Goal: Transaction & Acquisition: Obtain resource

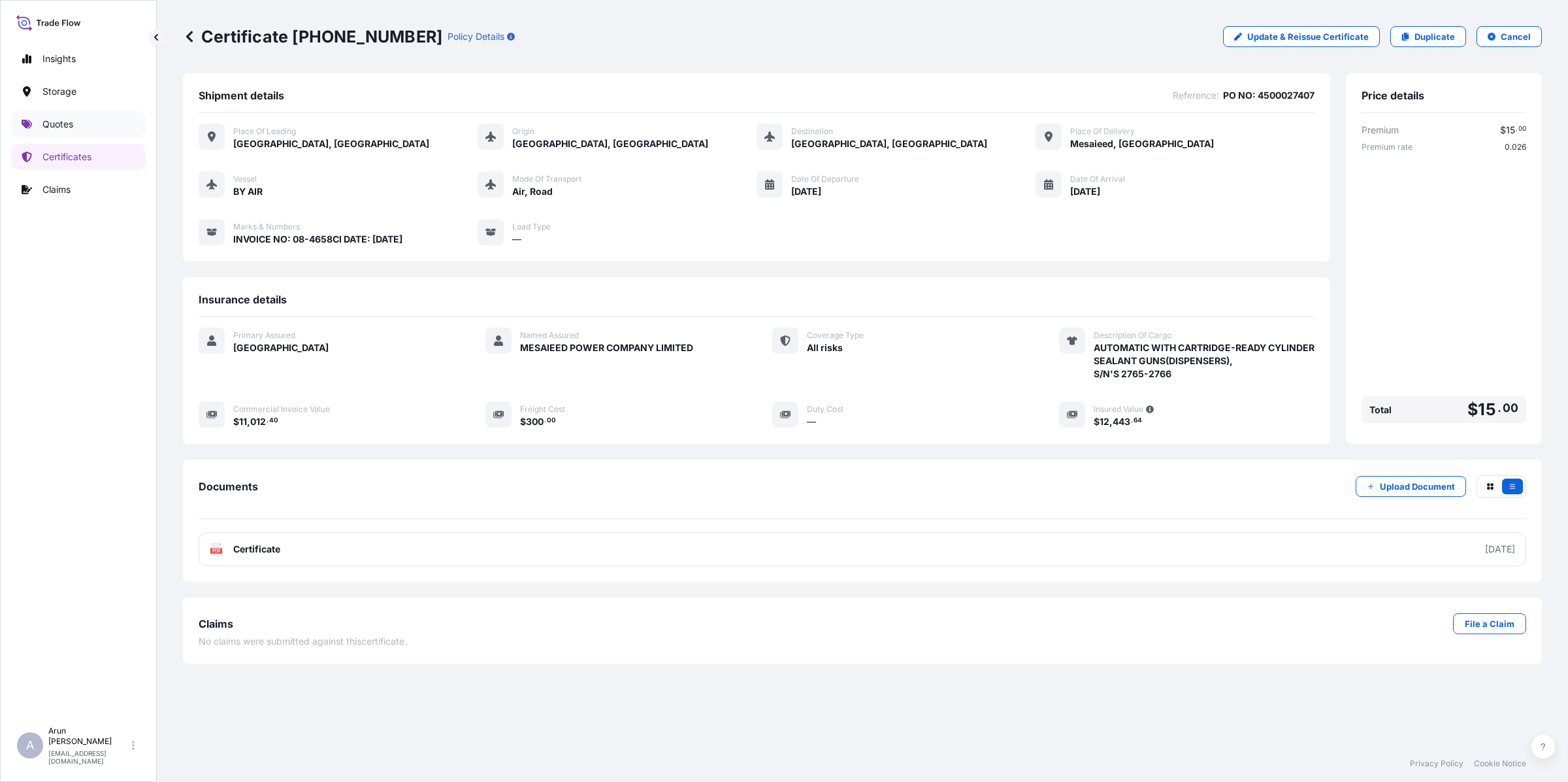
click at [61, 126] on p "Quotes" at bounding box center [58, 124] width 31 height 13
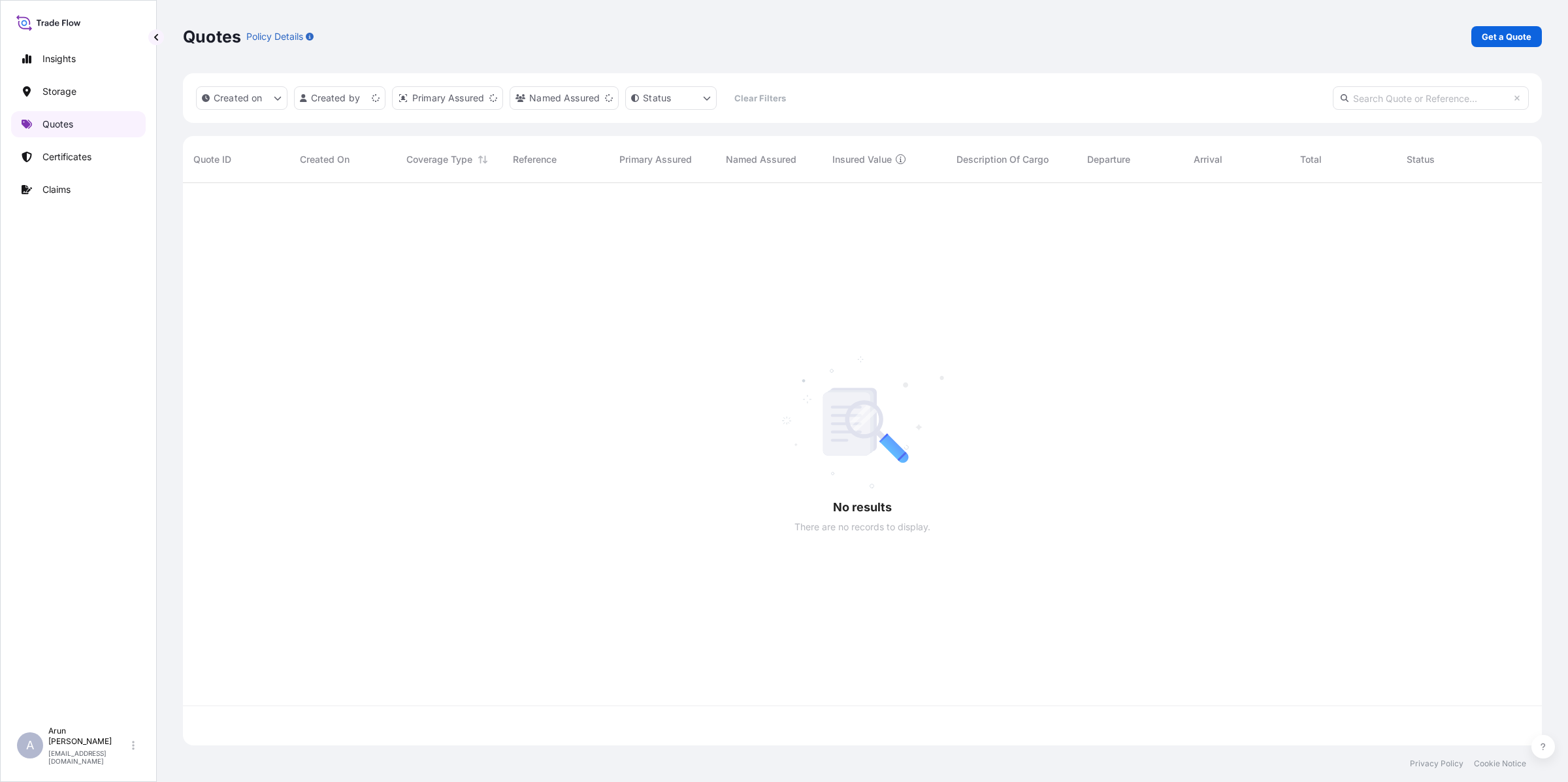
scroll to position [557, 1346]
click at [1492, 31] on p "Get a Quote" at bounding box center [1506, 36] width 50 height 13
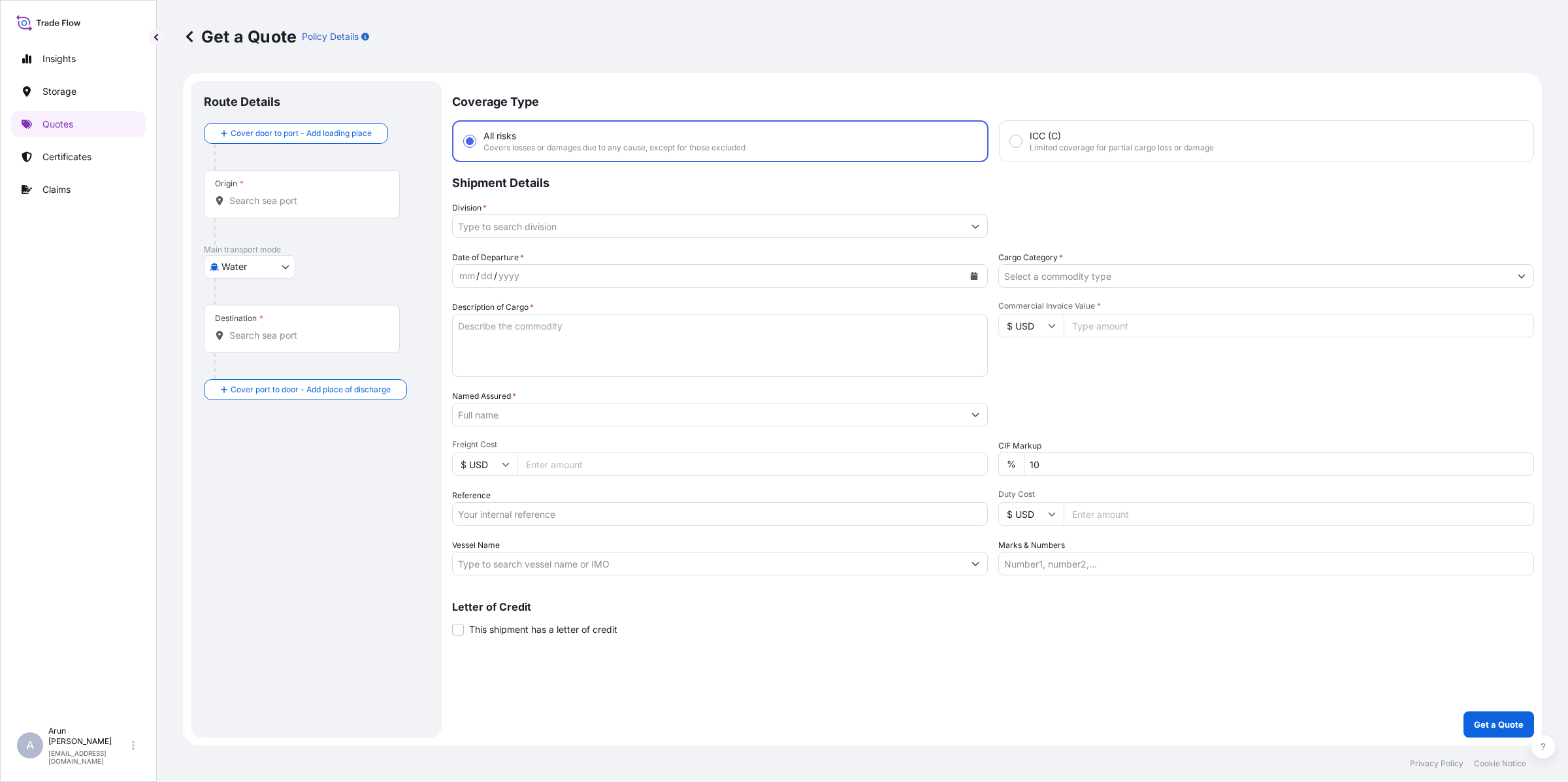
click at [279, 270] on body "Insights Storage Quotes Certificates Claims A [PERSON_NAME] [PERSON_NAME][EMAIL…" at bounding box center [784, 391] width 1568 height 782
click at [243, 352] on span "Inland" at bounding box center [242, 347] width 26 height 13
select select "Inland"
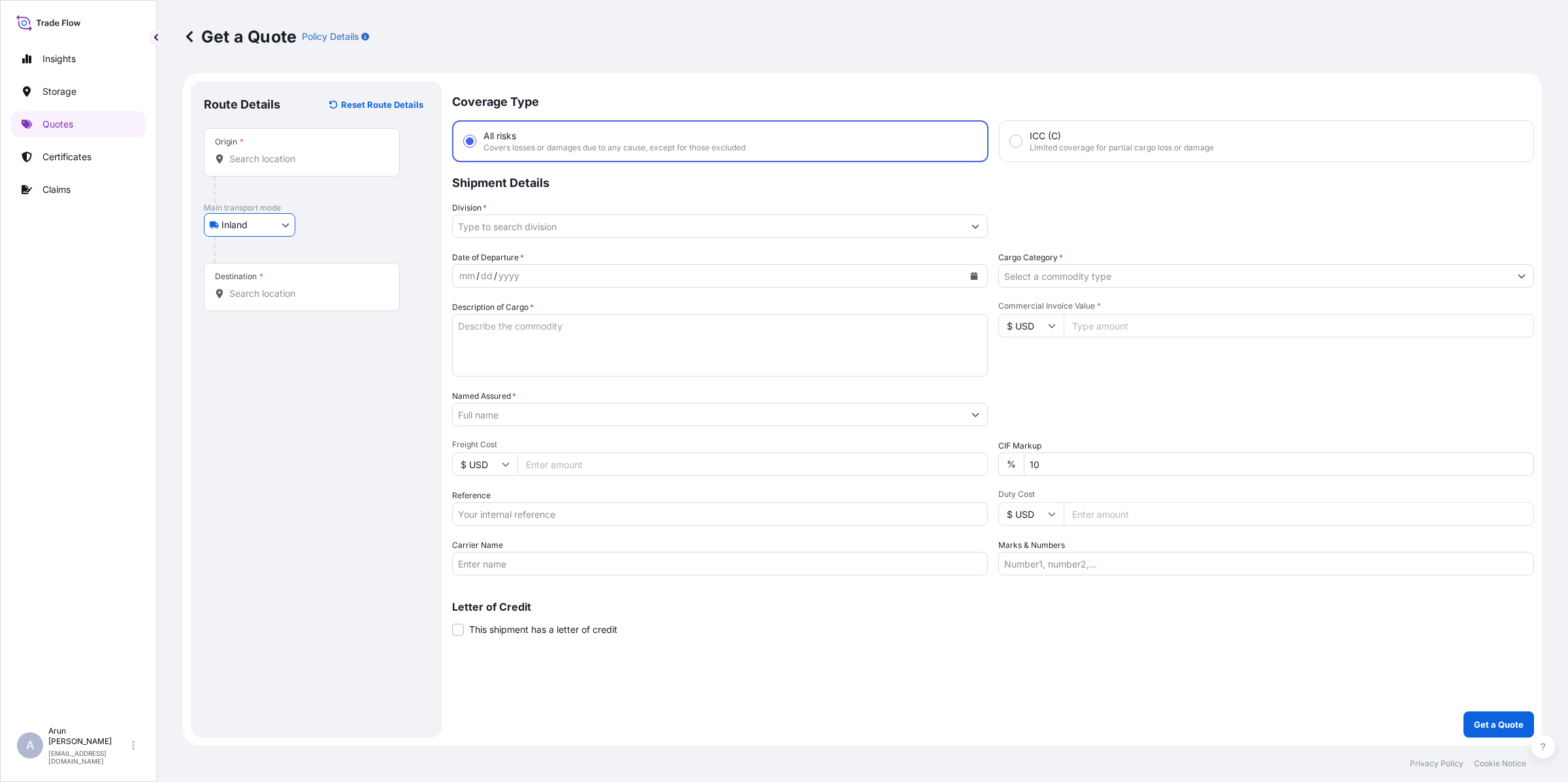
click at [271, 152] on input "Origin *" at bounding box center [306, 158] width 154 height 13
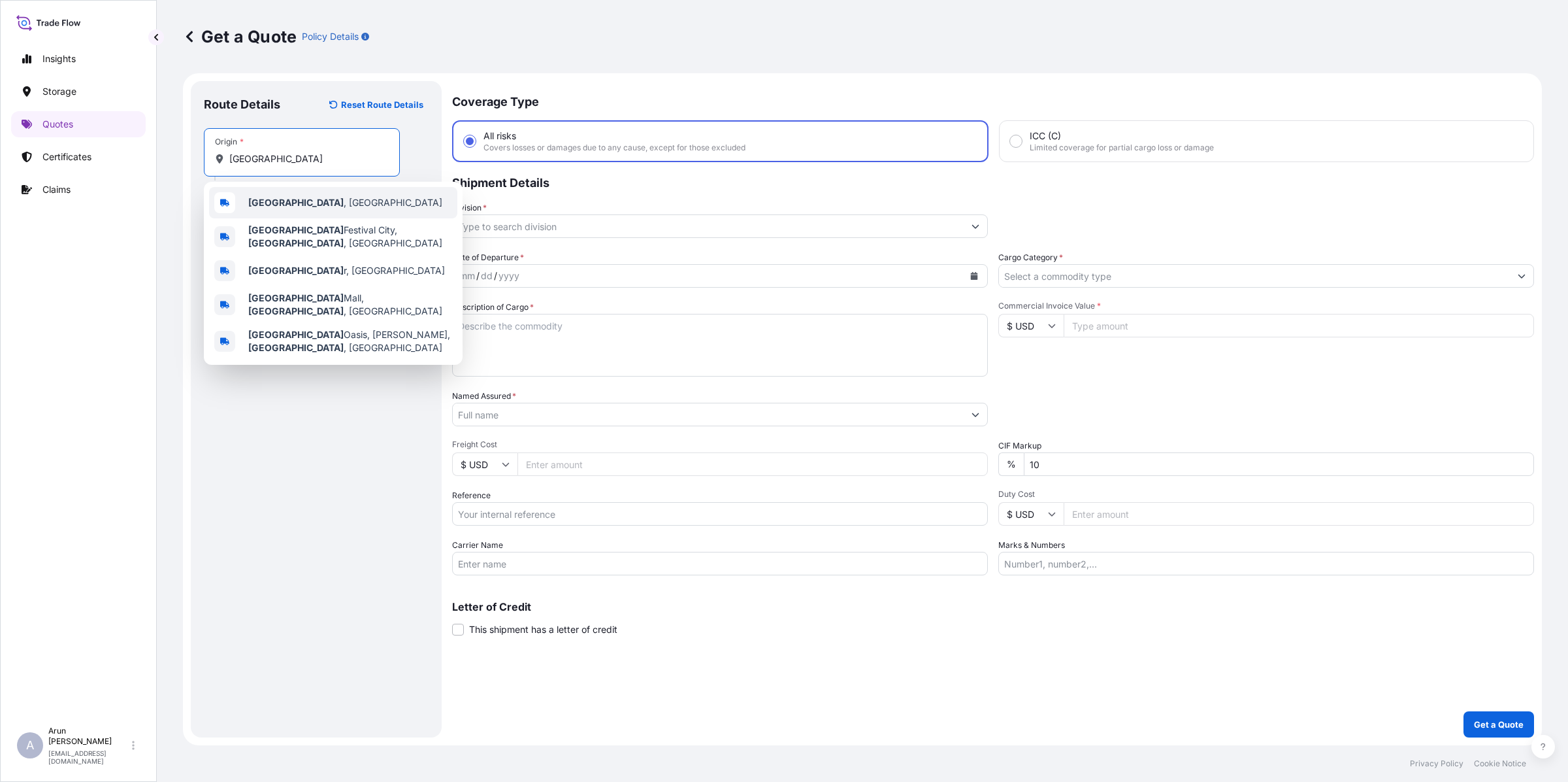
click at [271, 199] on span "[GEOGRAPHIC_DATA] , [GEOGRAPHIC_DATA]" at bounding box center [344, 202] width 194 height 13
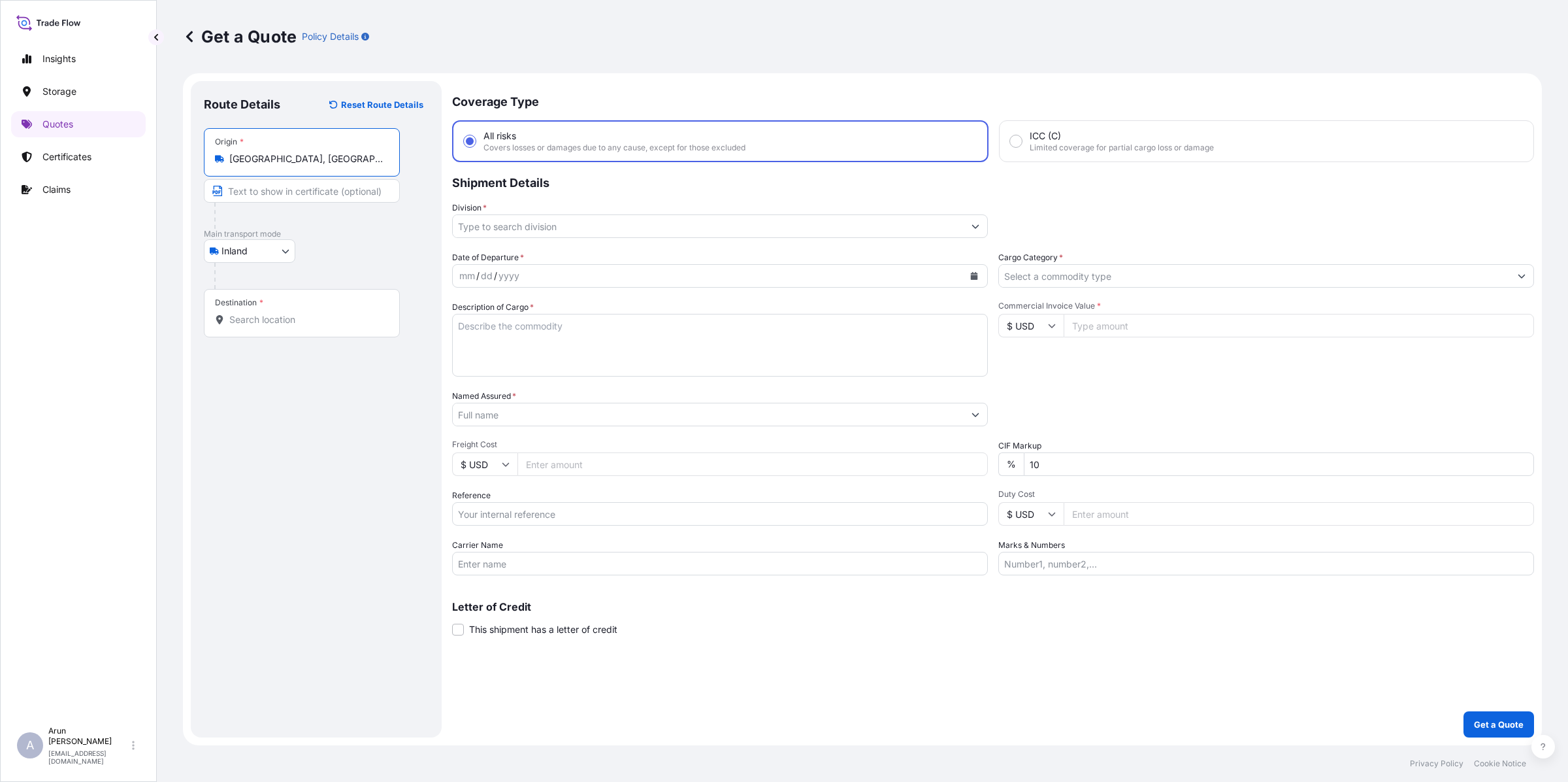
type input "[GEOGRAPHIC_DATA], [GEOGRAPHIC_DATA]"
click at [275, 311] on div "Destination *" at bounding box center [302, 313] width 196 height 49
click at [275, 313] on input "Destination *" at bounding box center [306, 319] width 154 height 13
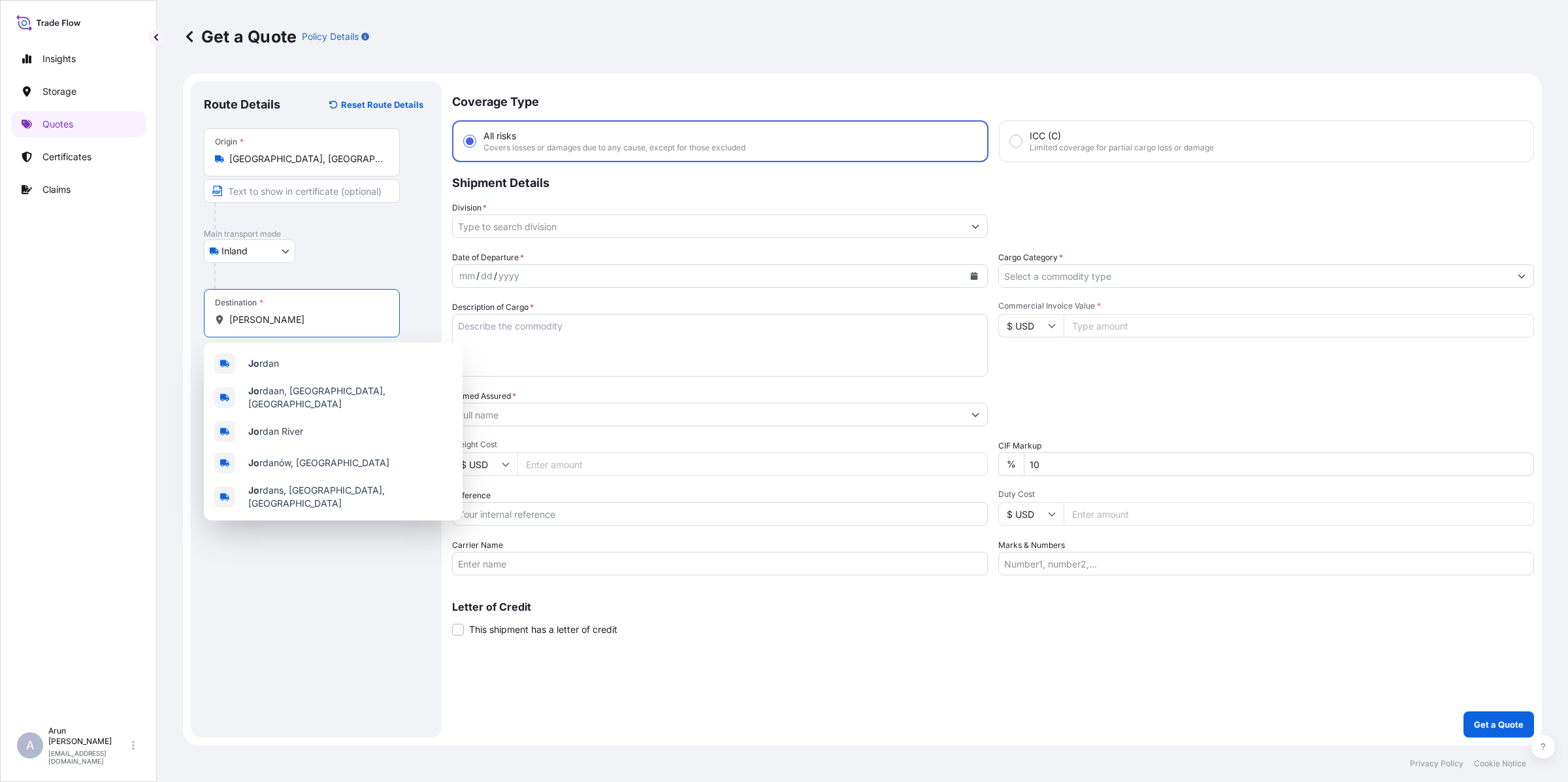
type input "J"
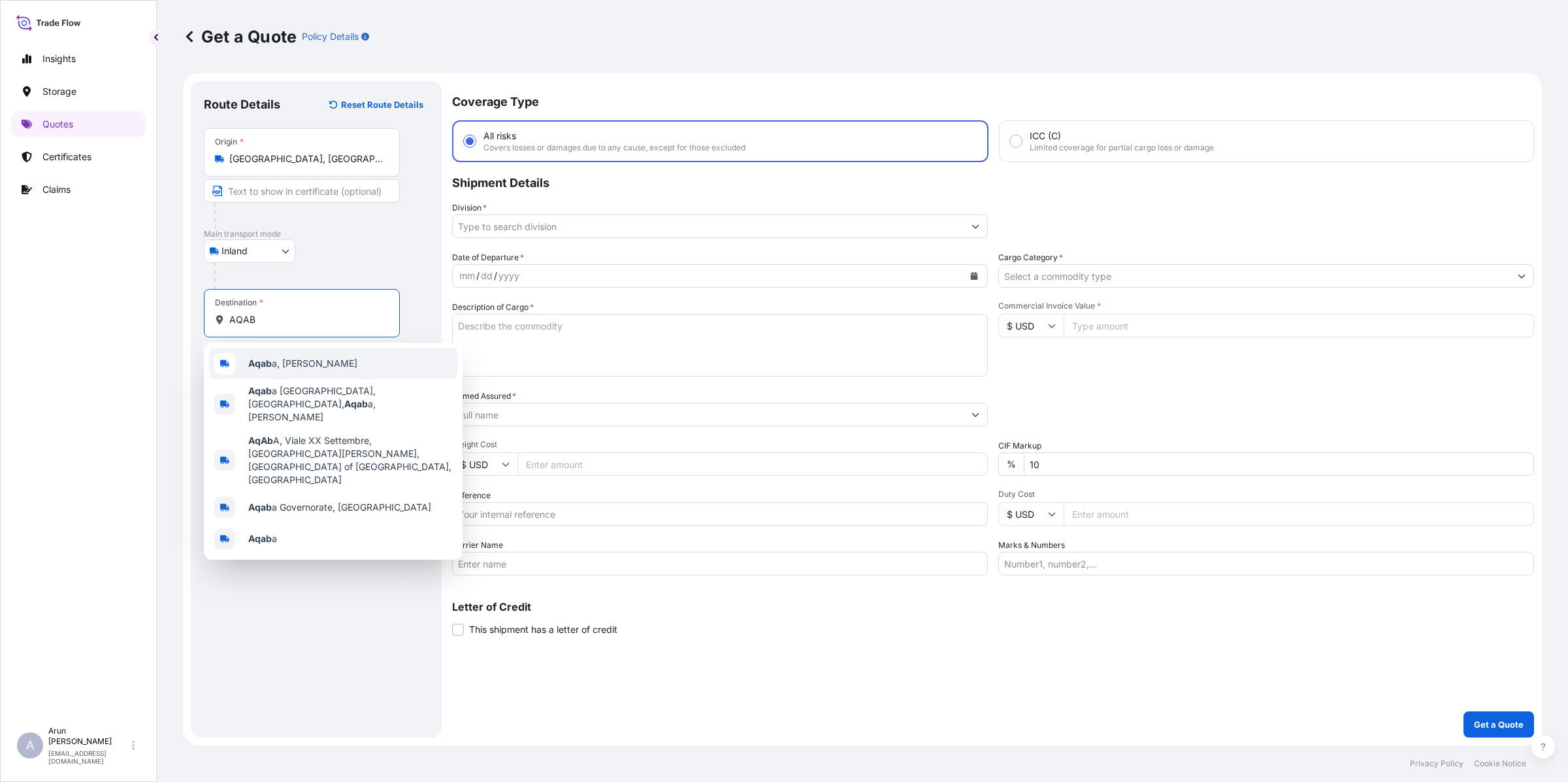
click at [261, 378] on div "Aqab a, Jordan" at bounding box center [333, 363] width 248 height 31
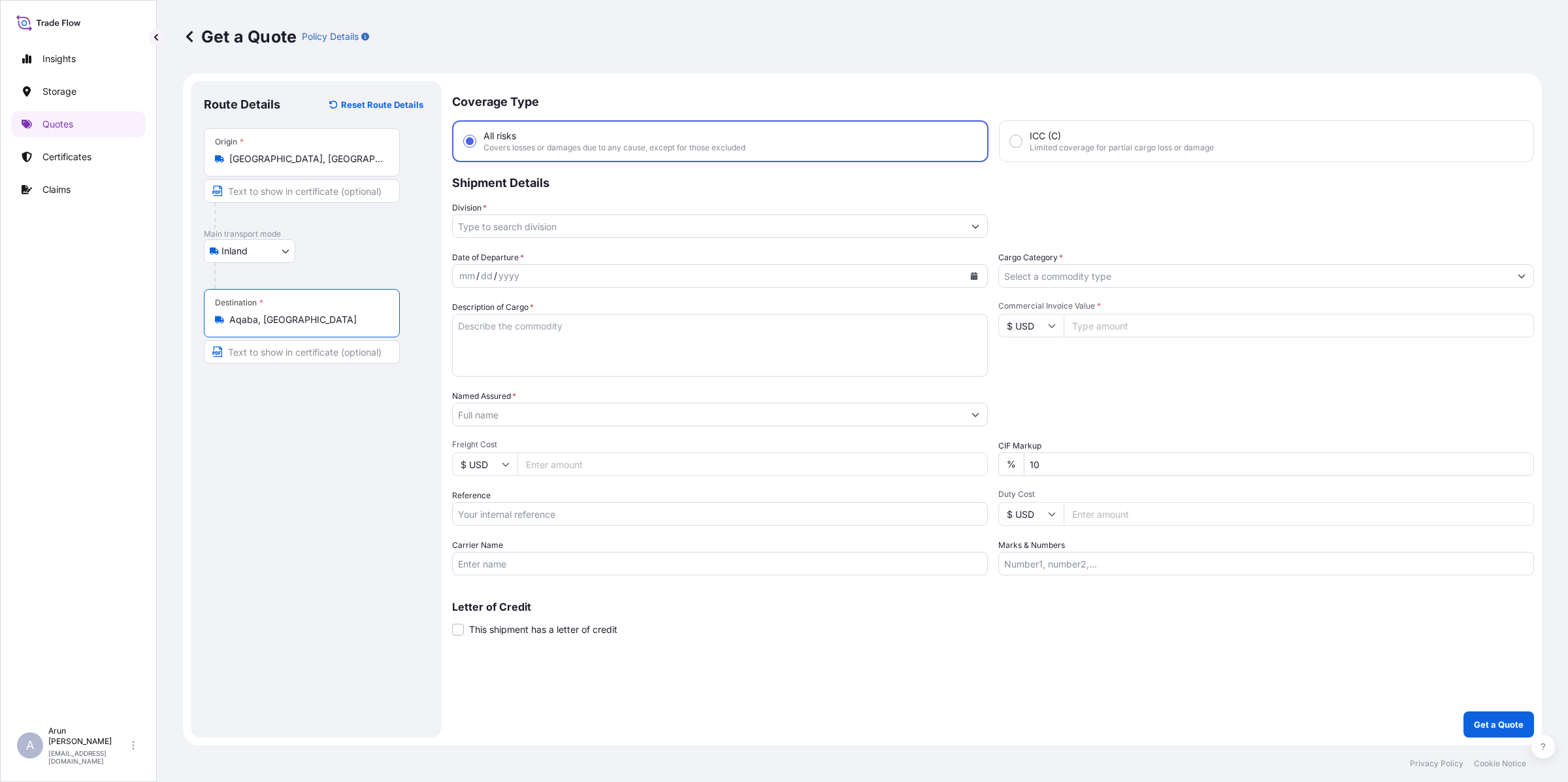
type input "Aqaba, [GEOGRAPHIC_DATA]"
click at [362, 352] on input "Text to appear on certificate" at bounding box center [302, 352] width 196 height 24
click at [560, 145] on span "Covers losses or damages due to any cause, except for those excluded" at bounding box center [614, 147] width 262 height 10
click at [476, 145] on input "All risks Covers losses or damages due to any cause, except for those excluded" at bounding box center [470, 141] width 12 height 12
click at [392, 353] on input "ARAB ALUMINIUM INDUSTRY CO LTD (ARAL)." at bounding box center [302, 352] width 196 height 24
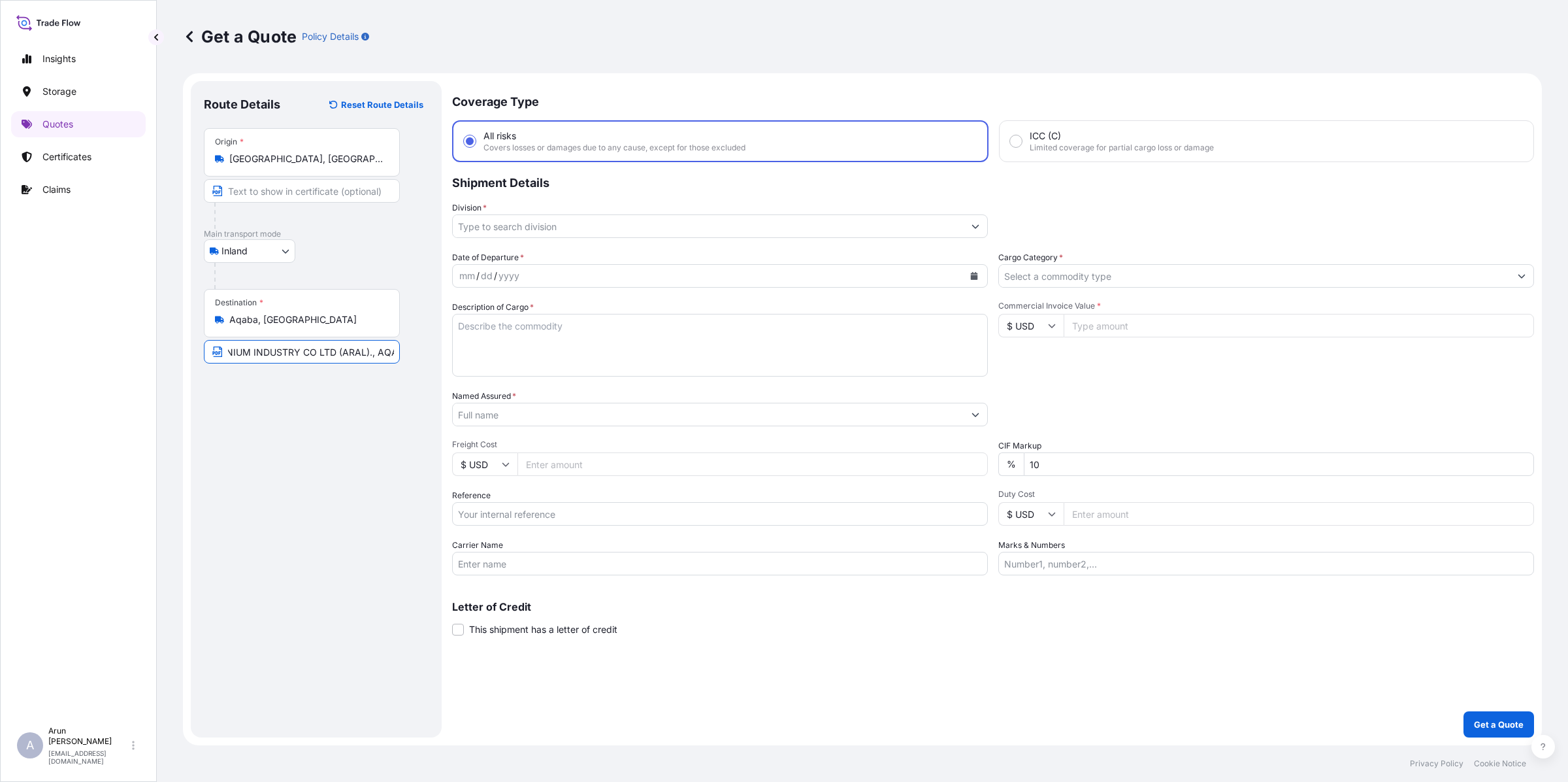
scroll to position [0, 71]
type input "ARAB ALUMINIUM INDUSTRY CO LTD (ARAL)., AQABA"
click at [539, 229] on input "Division *" at bounding box center [708, 226] width 511 height 24
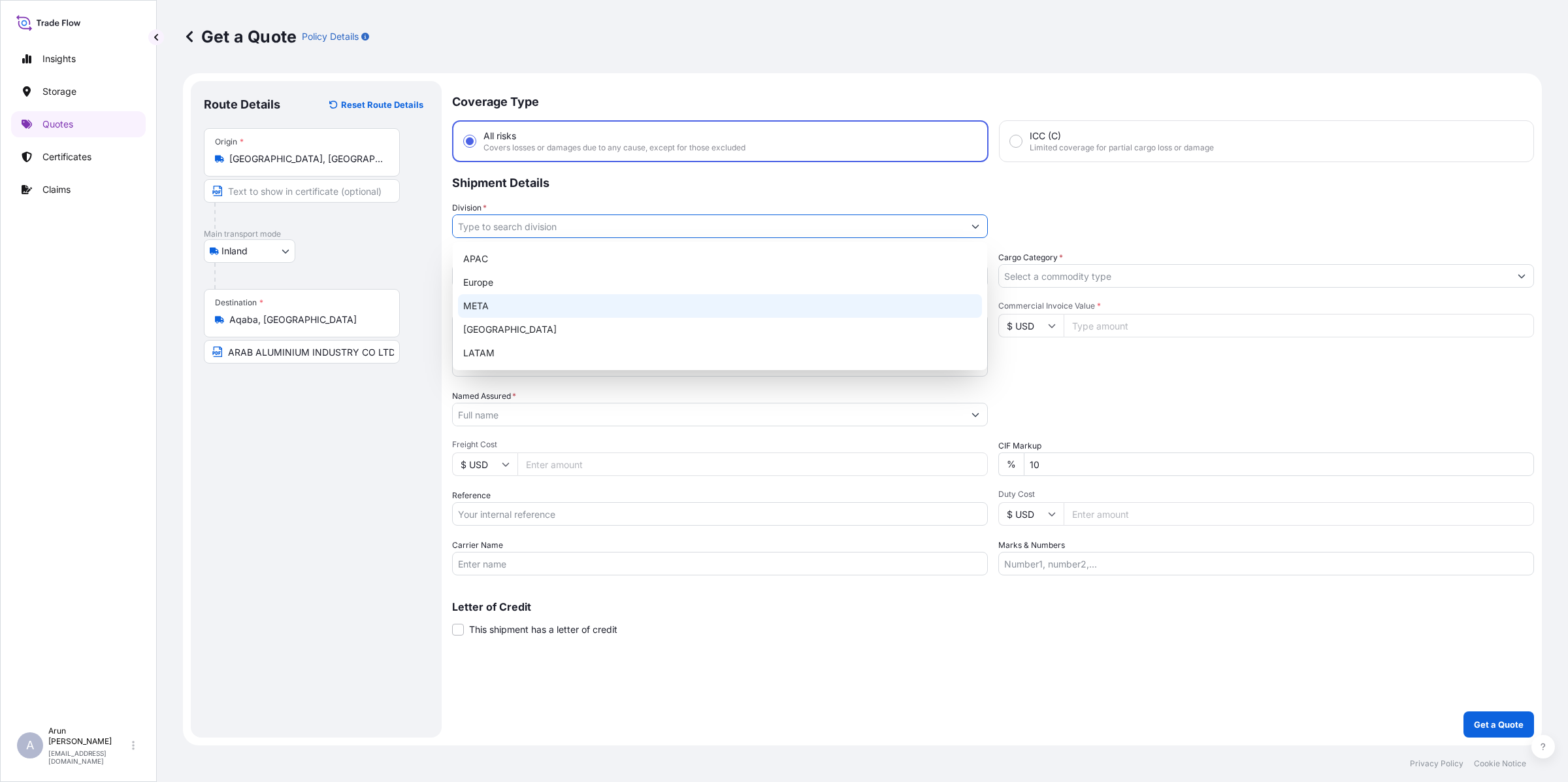
click at [500, 306] on div "META" at bounding box center [720, 306] width 524 height 24
type input "META"
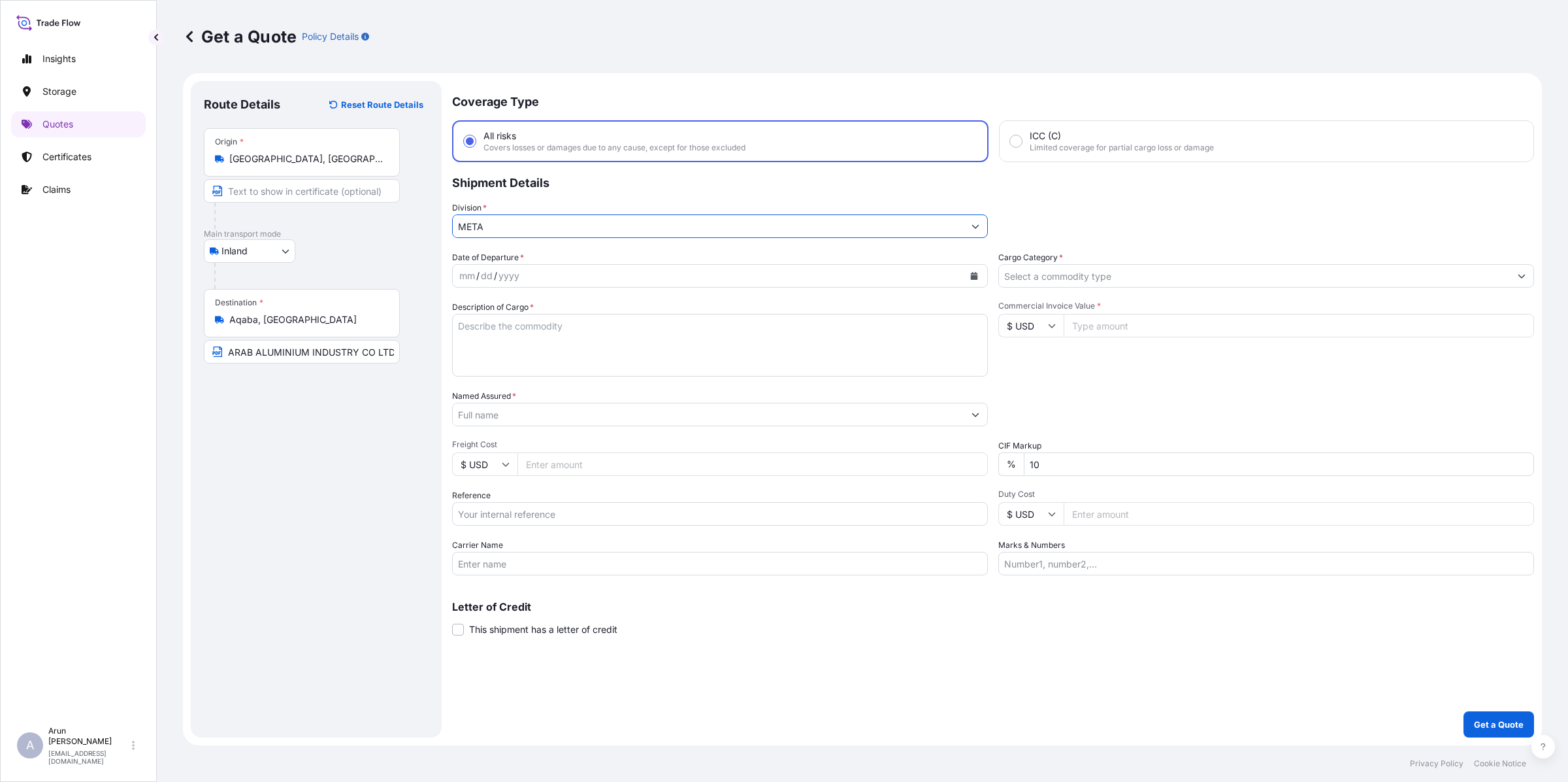
click at [1119, 276] on input "Cargo Category *" at bounding box center [1253, 276] width 511 height 24
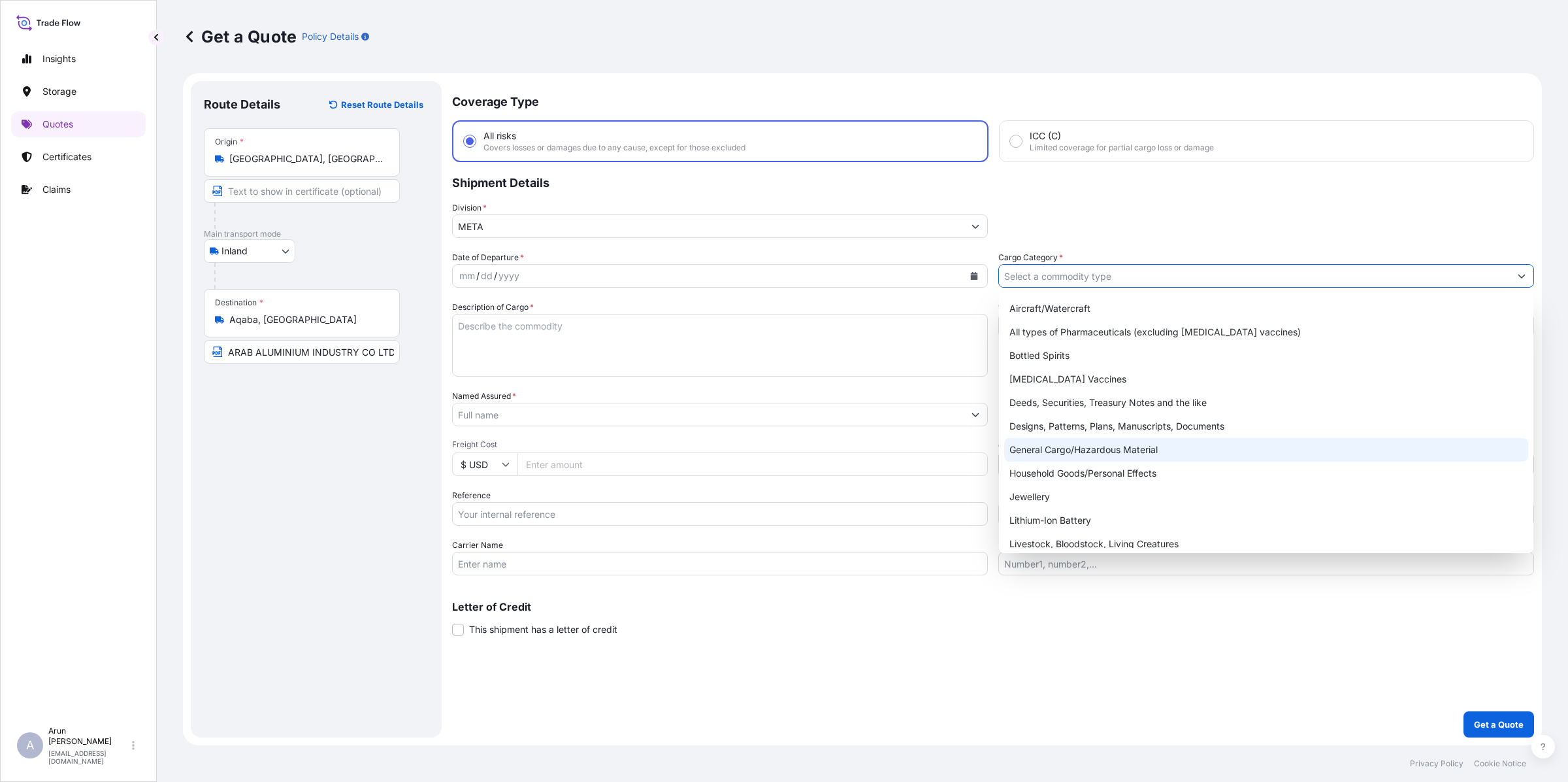
click at [1027, 443] on div "General Cargo/Hazardous Material" at bounding box center [1265, 450] width 524 height 24
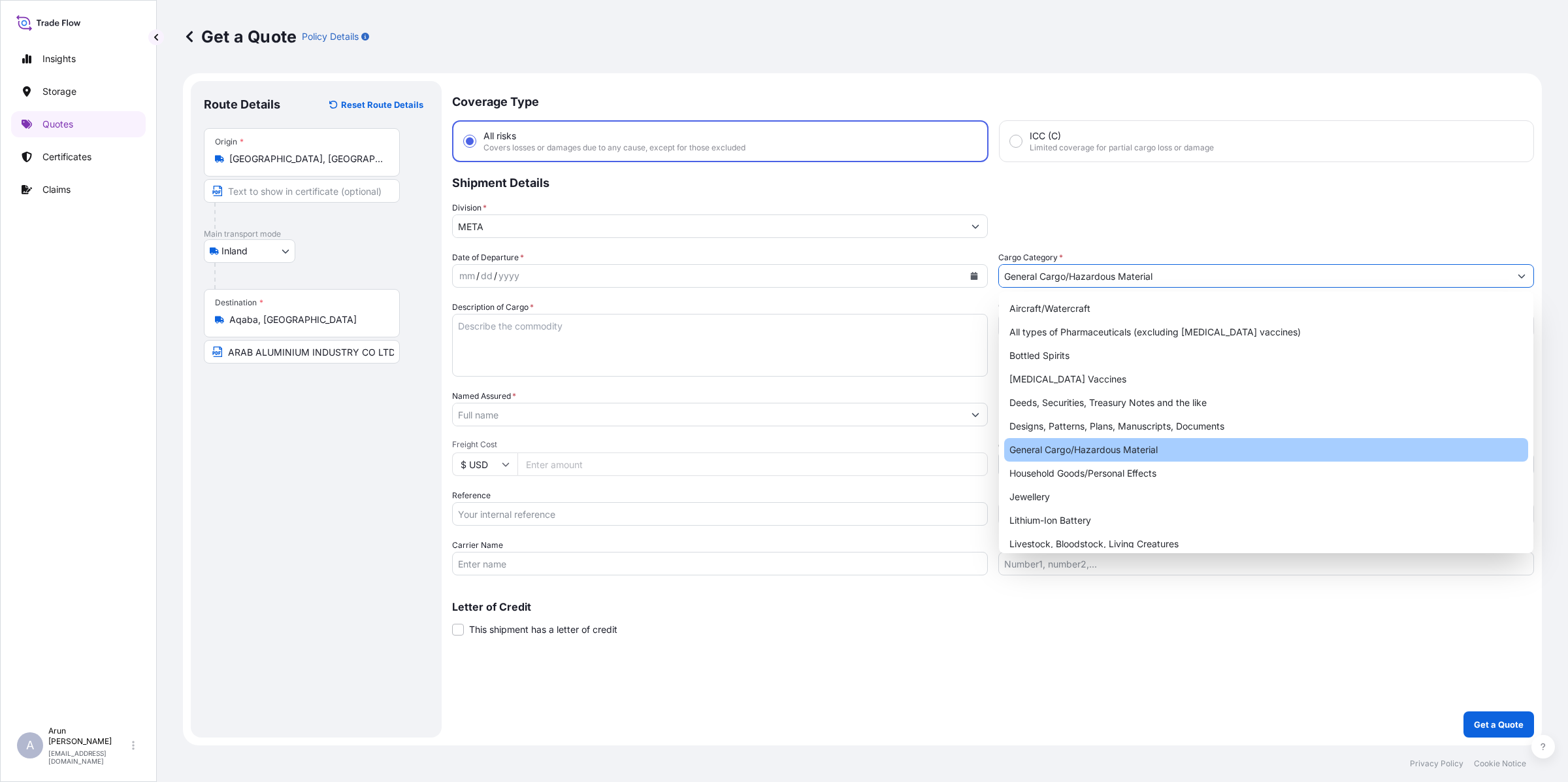
type input "General Cargo/Hazardous Material"
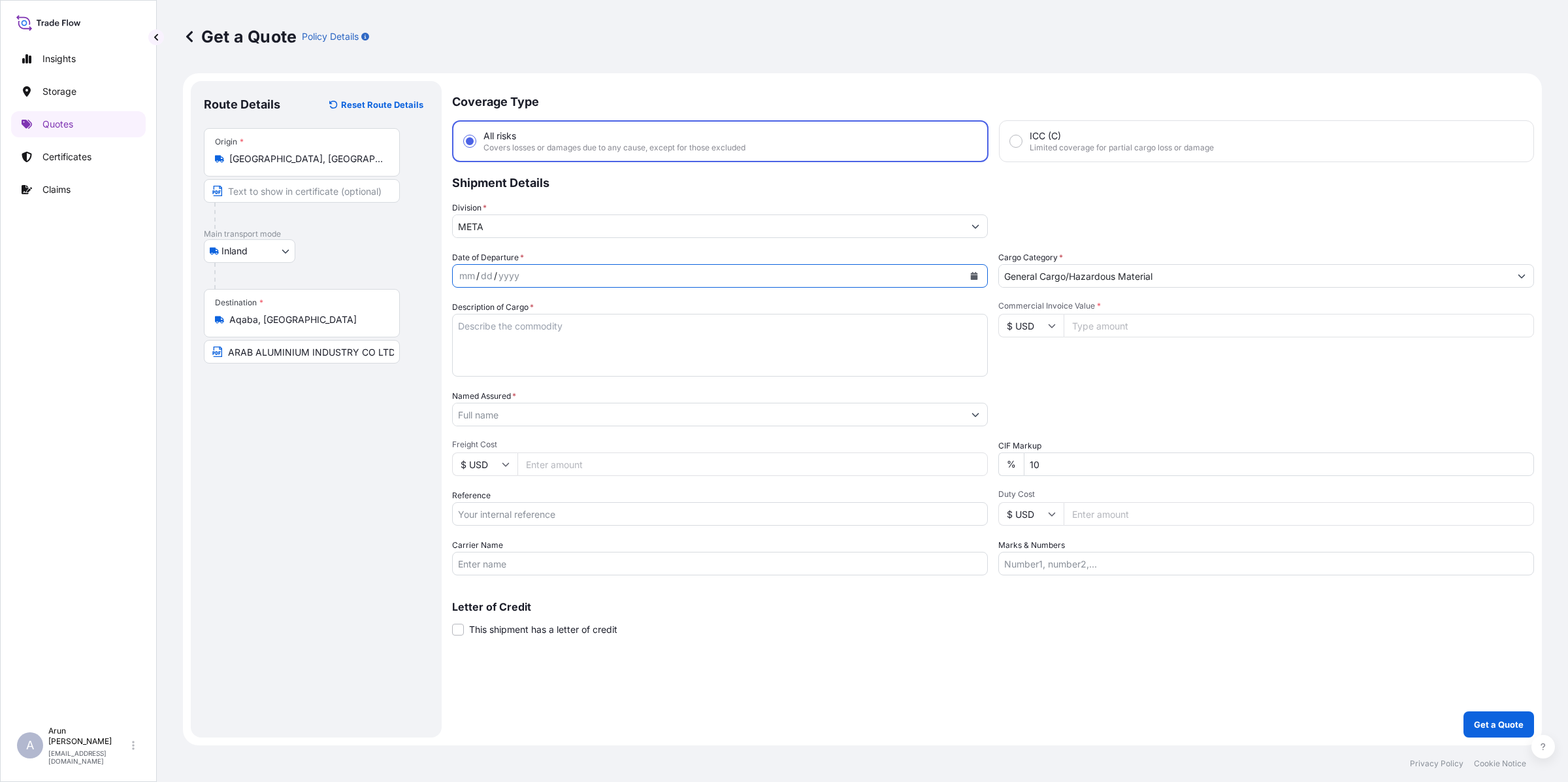
click at [981, 277] on button "Calendar" at bounding box center [974, 275] width 21 height 21
click at [504, 409] on div "11" at bounding box center [500, 410] width 24 height 24
click at [497, 342] on textarea "Description of Cargo *" at bounding box center [720, 345] width 536 height 63
type textarea "PRIMARY ALUMINIUM BILLET"
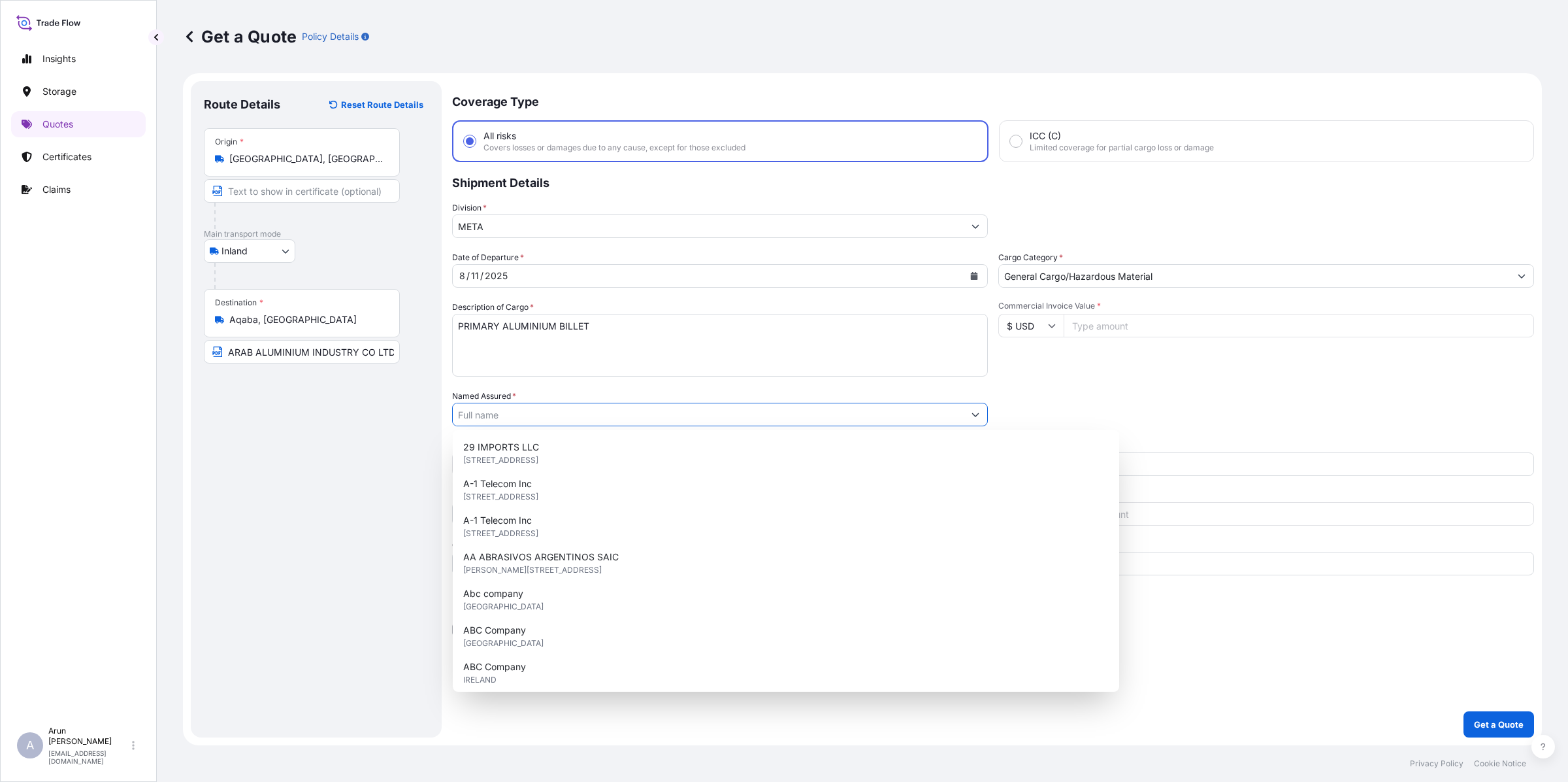
click at [520, 409] on input "Named Assured *" at bounding box center [708, 414] width 511 height 24
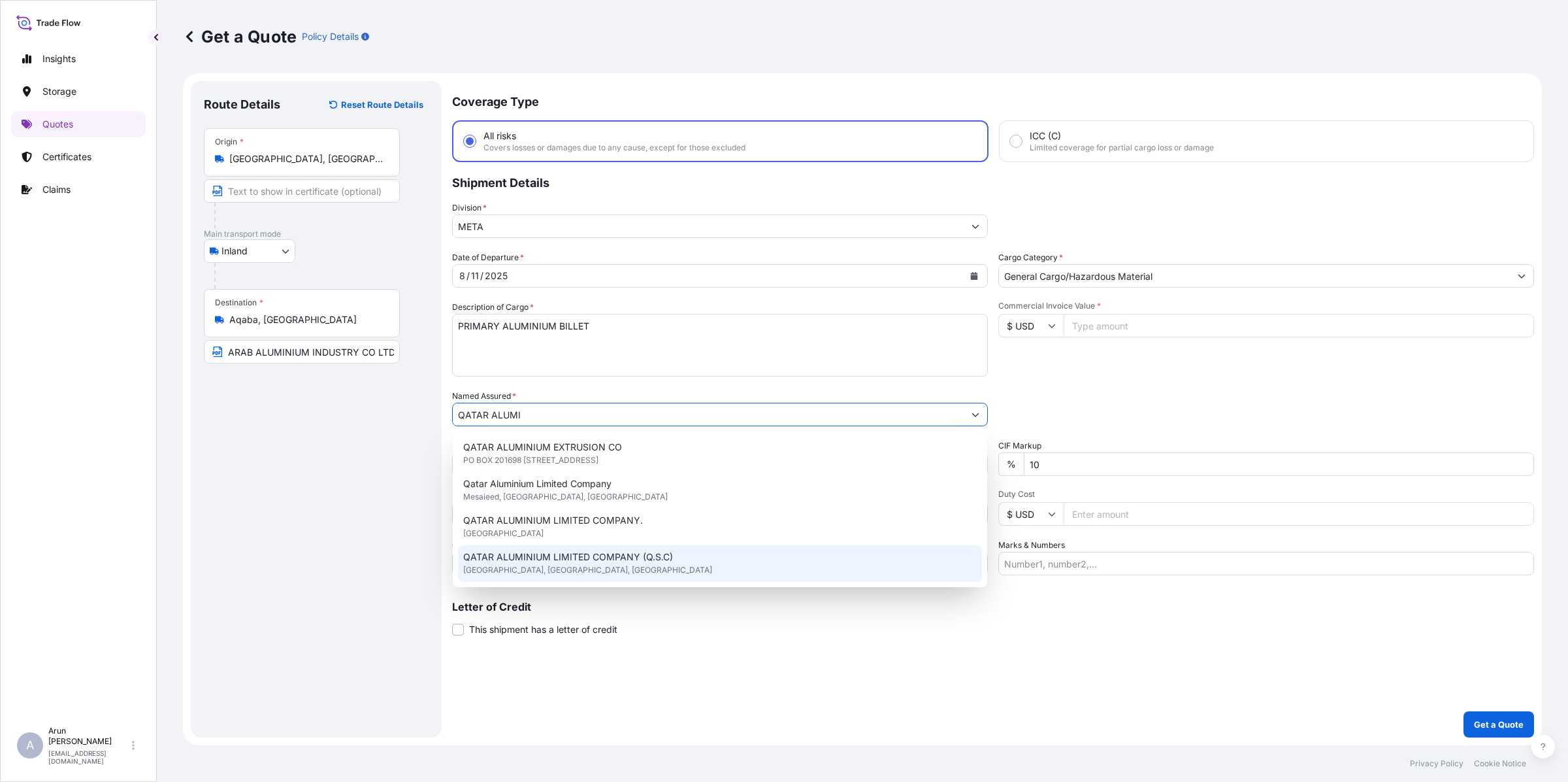
click at [505, 558] on span "QATAR ALUMINIUM LIMITED COMPANY (Q.S.C)" at bounding box center [567, 556] width 210 height 13
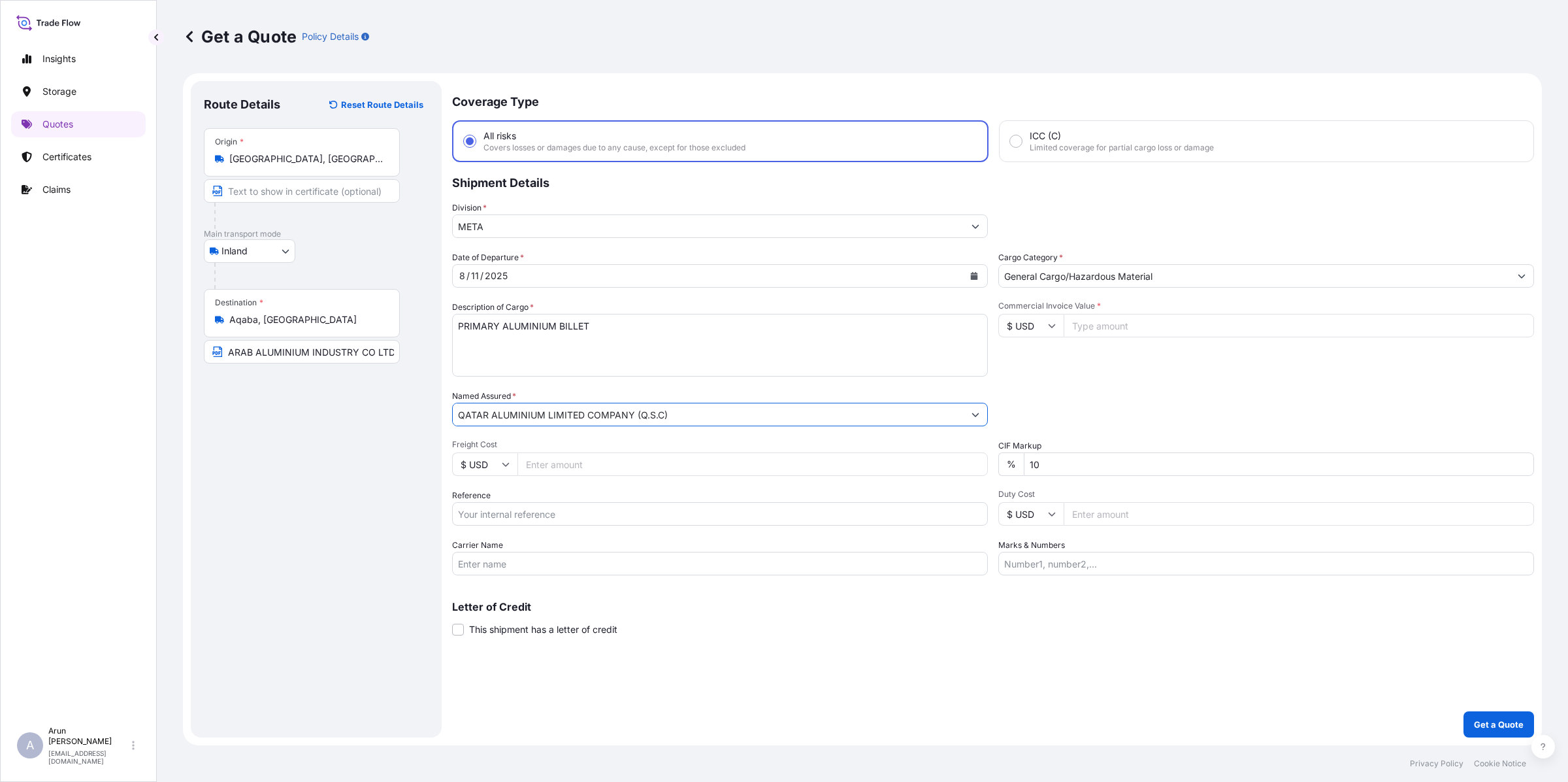
type input "QATAR ALUMINIUM LIMITED COMPANY (Q.S.C)"
click at [589, 465] on input "Freight Cost" at bounding box center [753, 464] width 470 height 24
type input "9870"
click at [1114, 328] on input "Commercial Invoice Value *" at bounding box center [1298, 326] width 470 height 24
type input "277596.45"
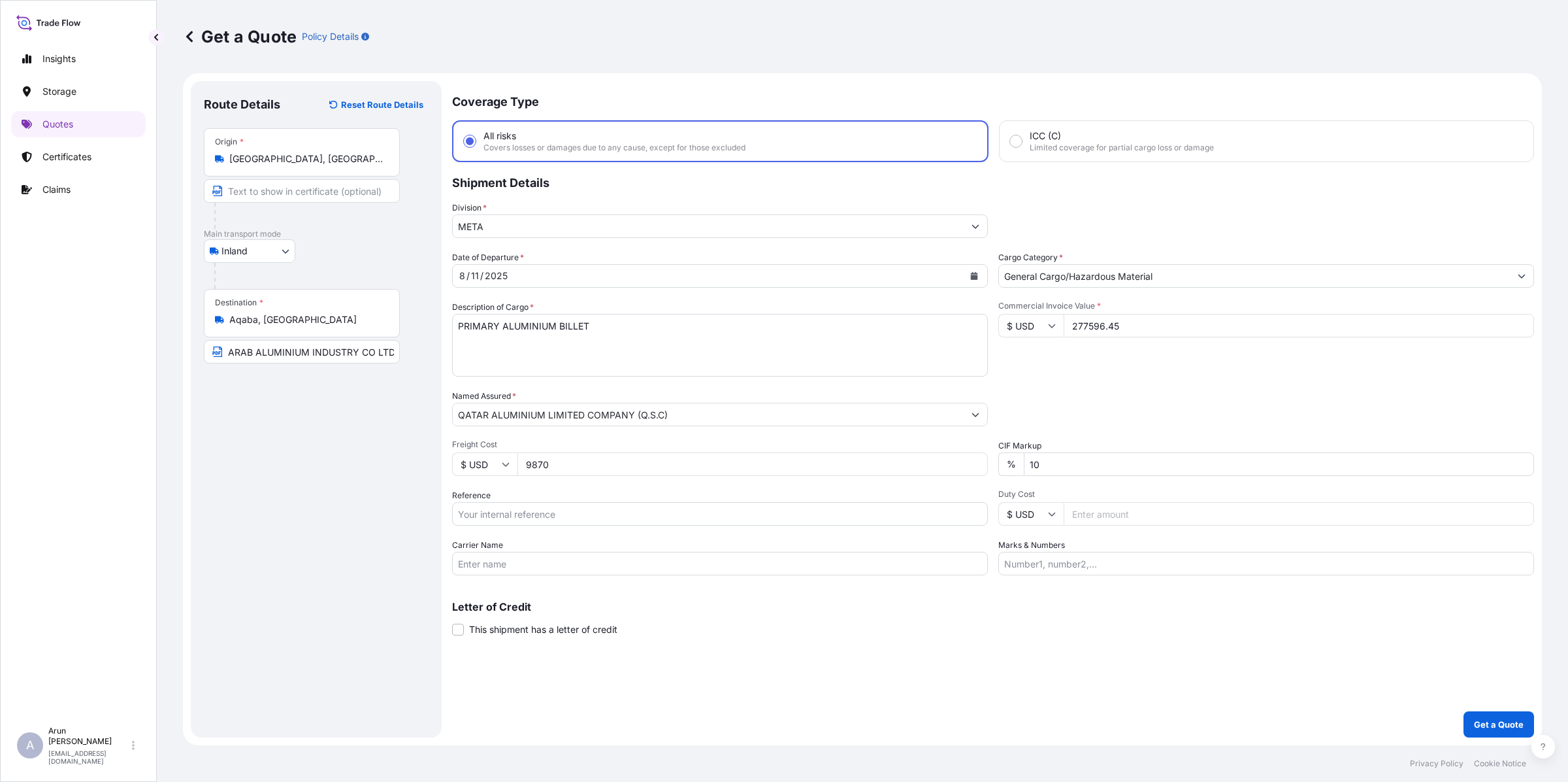
click at [517, 506] on input "Reference" at bounding box center [720, 514] width 536 height 24
click at [546, 521] on input "QA1001044857" at bounding box center [720, 514] width 536 height 24
type input "QA1001044857"
click at [510, 567] on input "Carrier Name" at bounding box center [720, 564] width 536 height 24
type input "BY TRUCK"
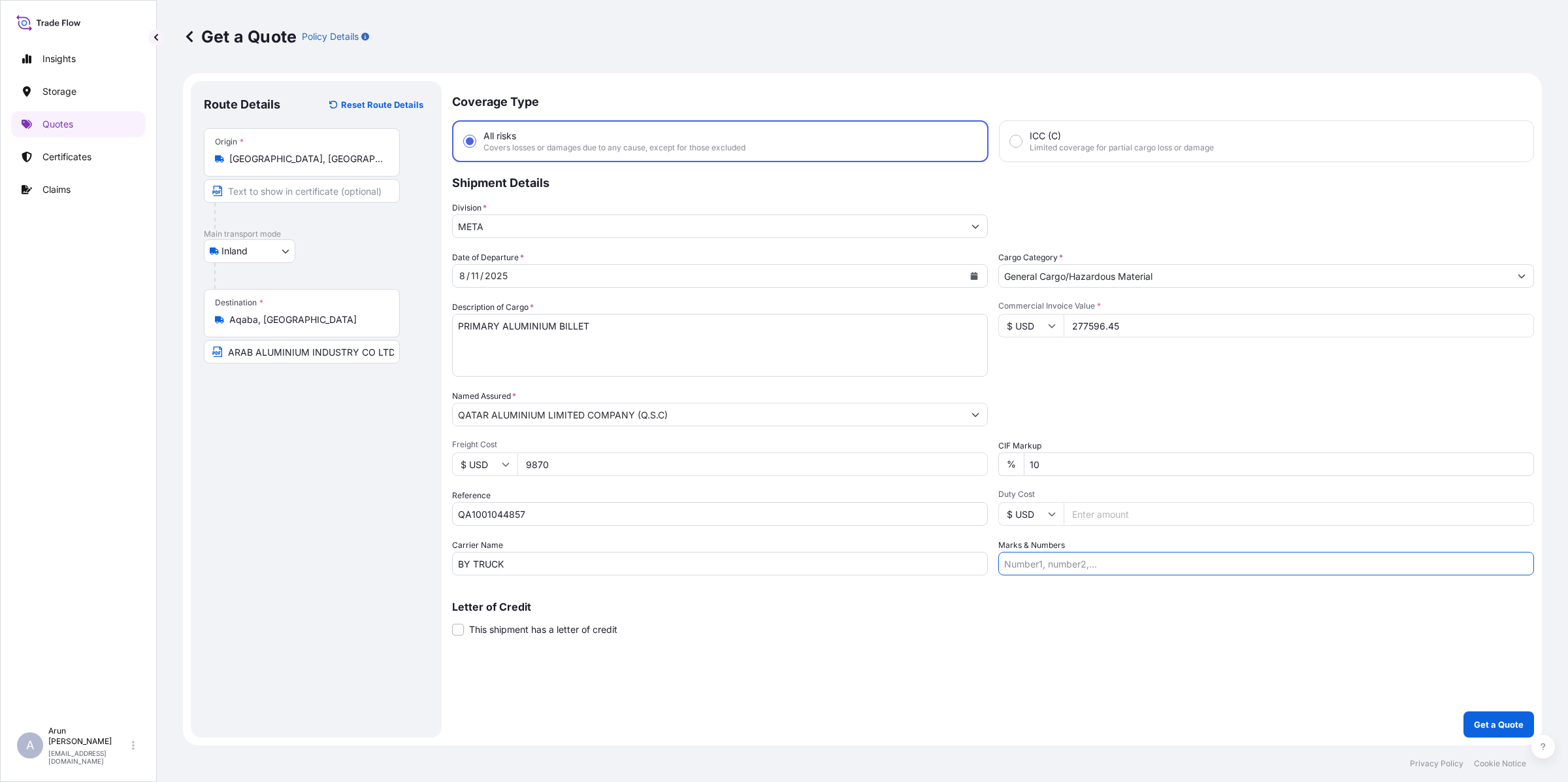
click at [1091, 571] on input "Marks & Numbers" at bounding box center [1266, 564] width 536 height 24
click at [1193, 556] on input "INVOICE NO: QAT/ALCR/25/254" at bounding box center [1266, 564] width 536 height 24
type input "INVOICE NO: QAT/ALCR/25/449 DATE: [DATE]"
click at [1315, 464] on input "10" at bounding box center [1278, 464] width 510 height 24
click at [1510, 720] on p "Get a Quote" at bounding box center [1498, 723] width 50 height 13
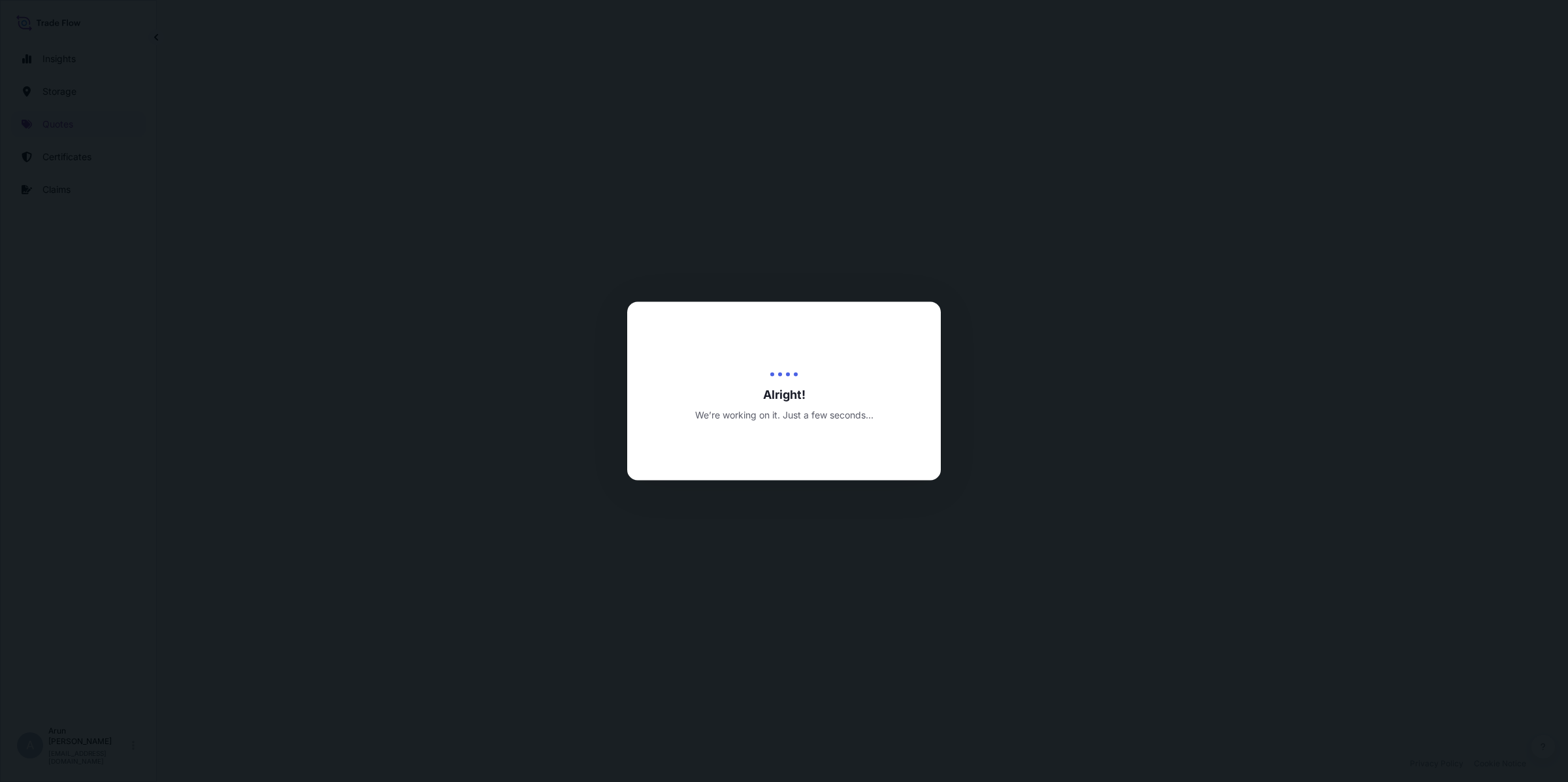
select select "Inland"
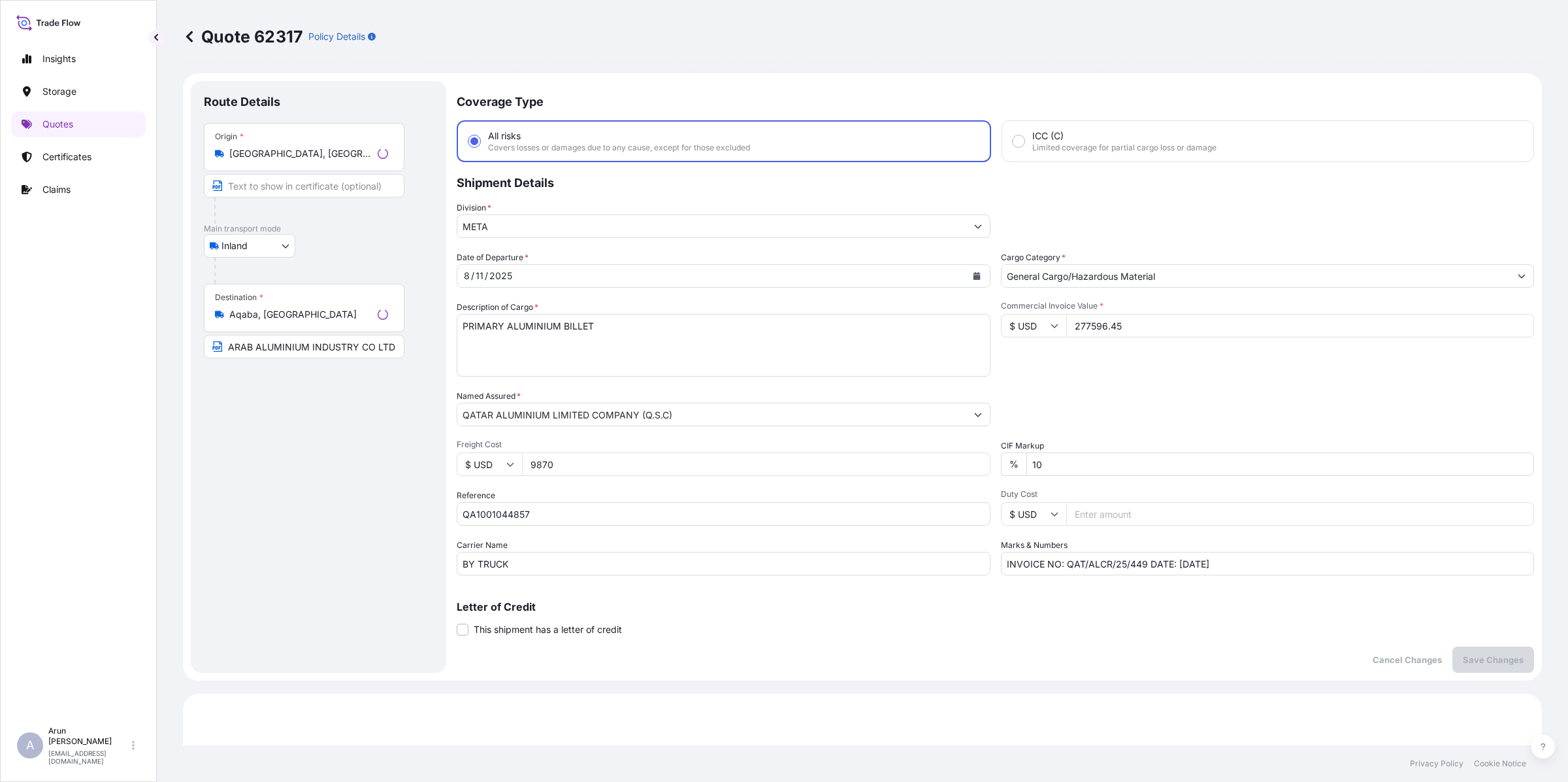
scroll to position [627, 0]
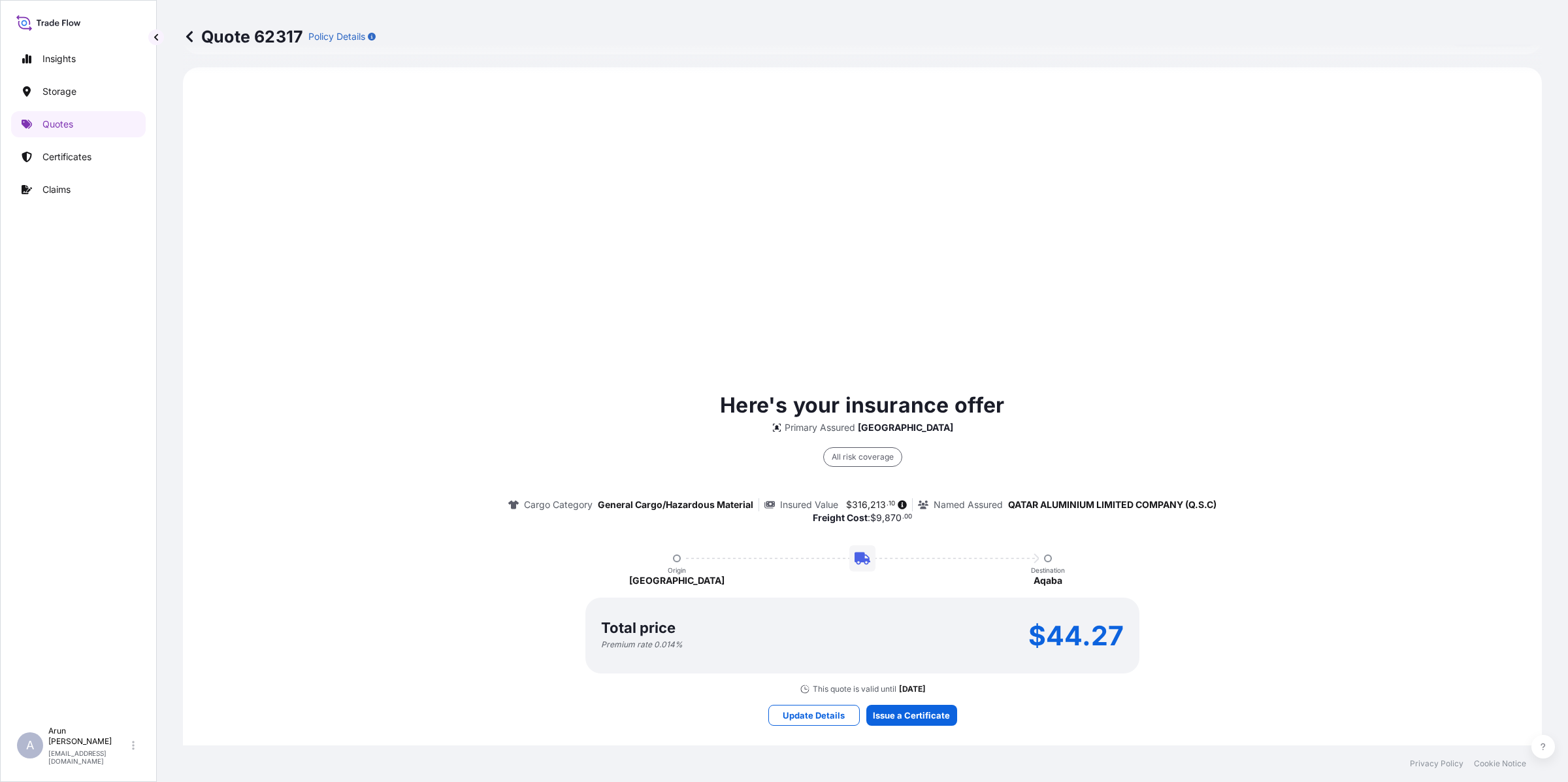
click at [916, 723] on div "Here's your insurance offer Primary Assured Qatar All risk coverage Cargo Categ…" at bounding box center [862, 557] width 1322 height 943
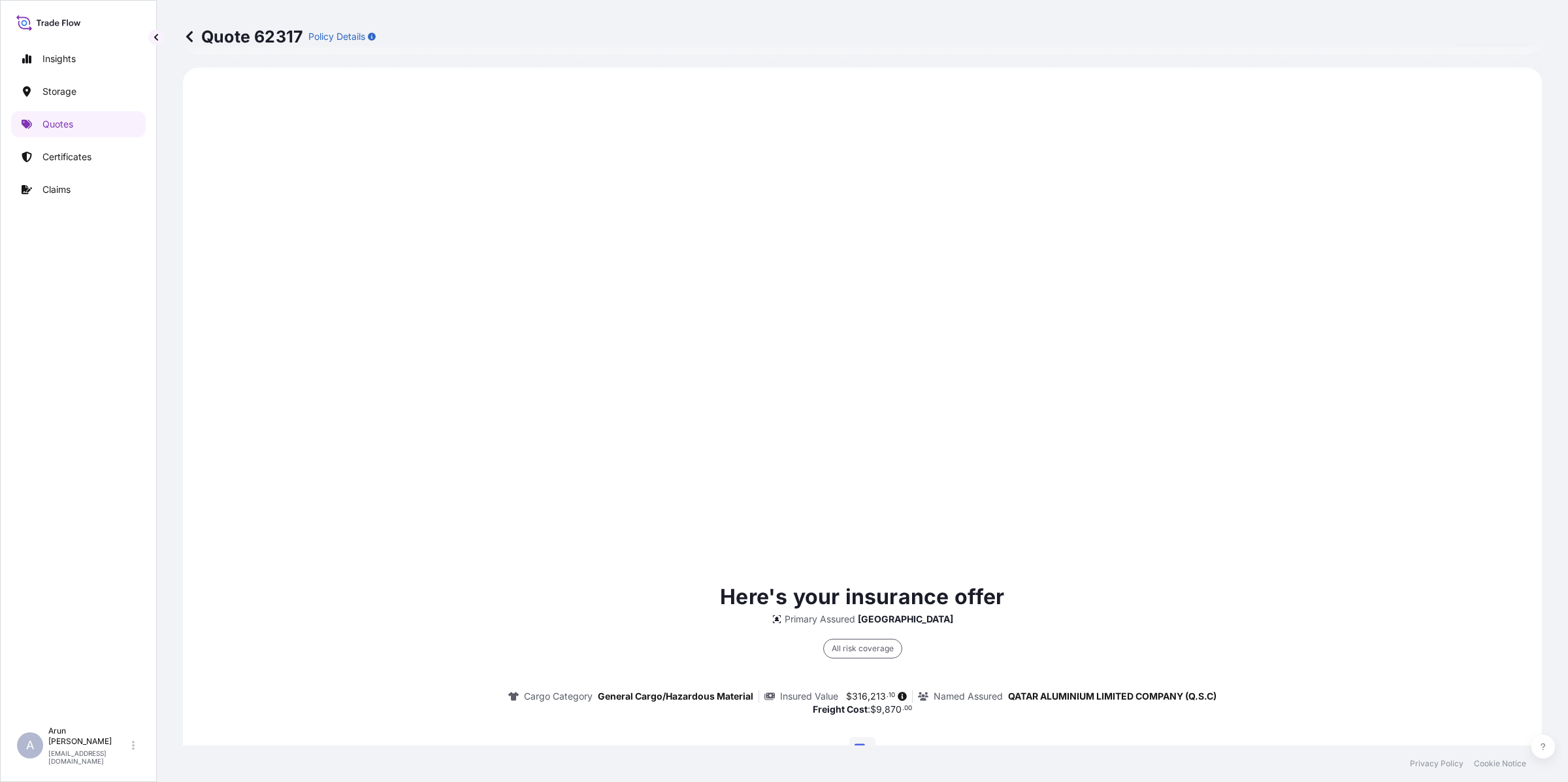
scroll to position [1694, 0]
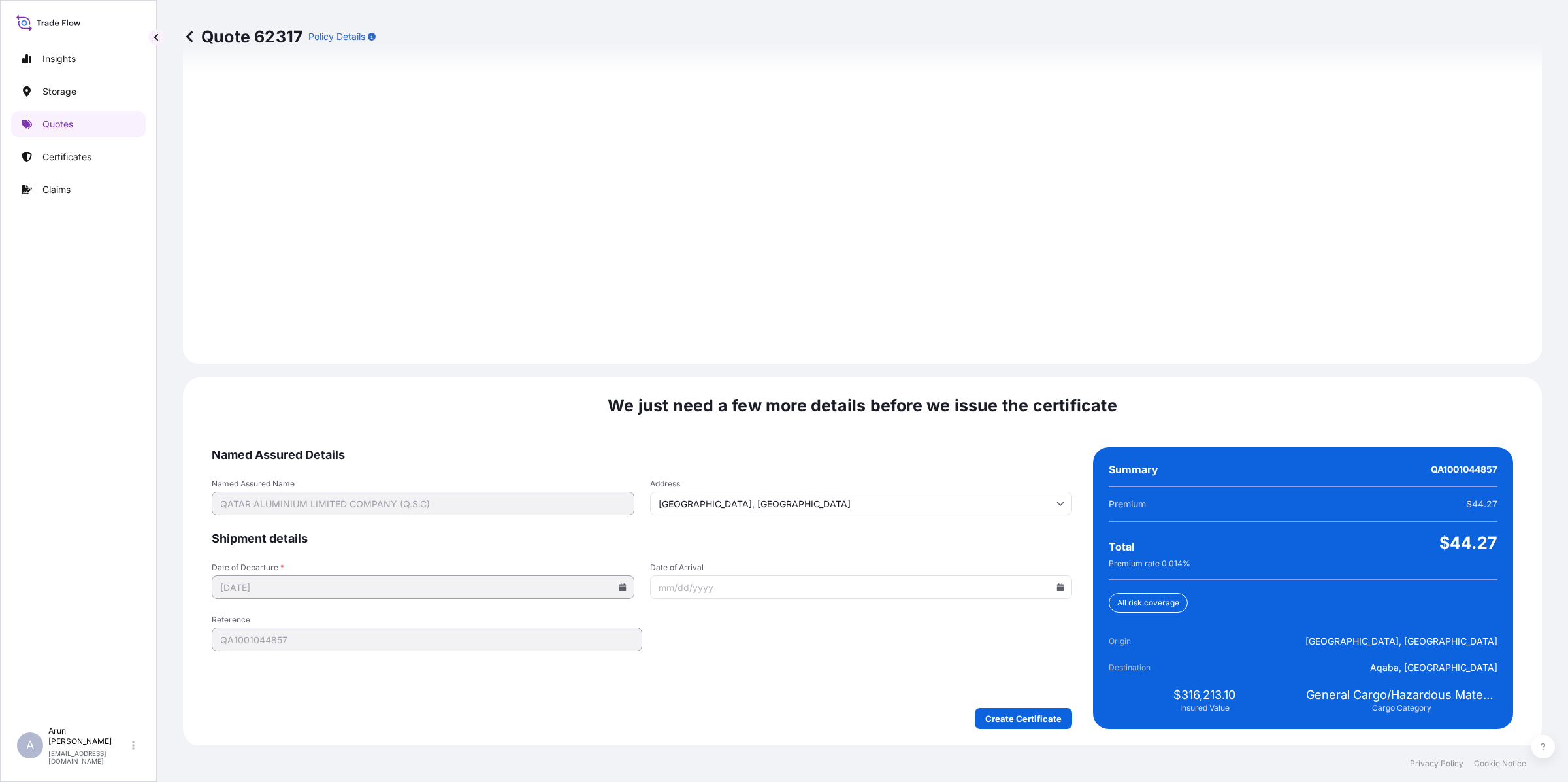
click at [1014, 732] on div "We just need a few more details before we issue the certificate Named Assured D…" at bounding box center [862, 562] width 1359 height 371
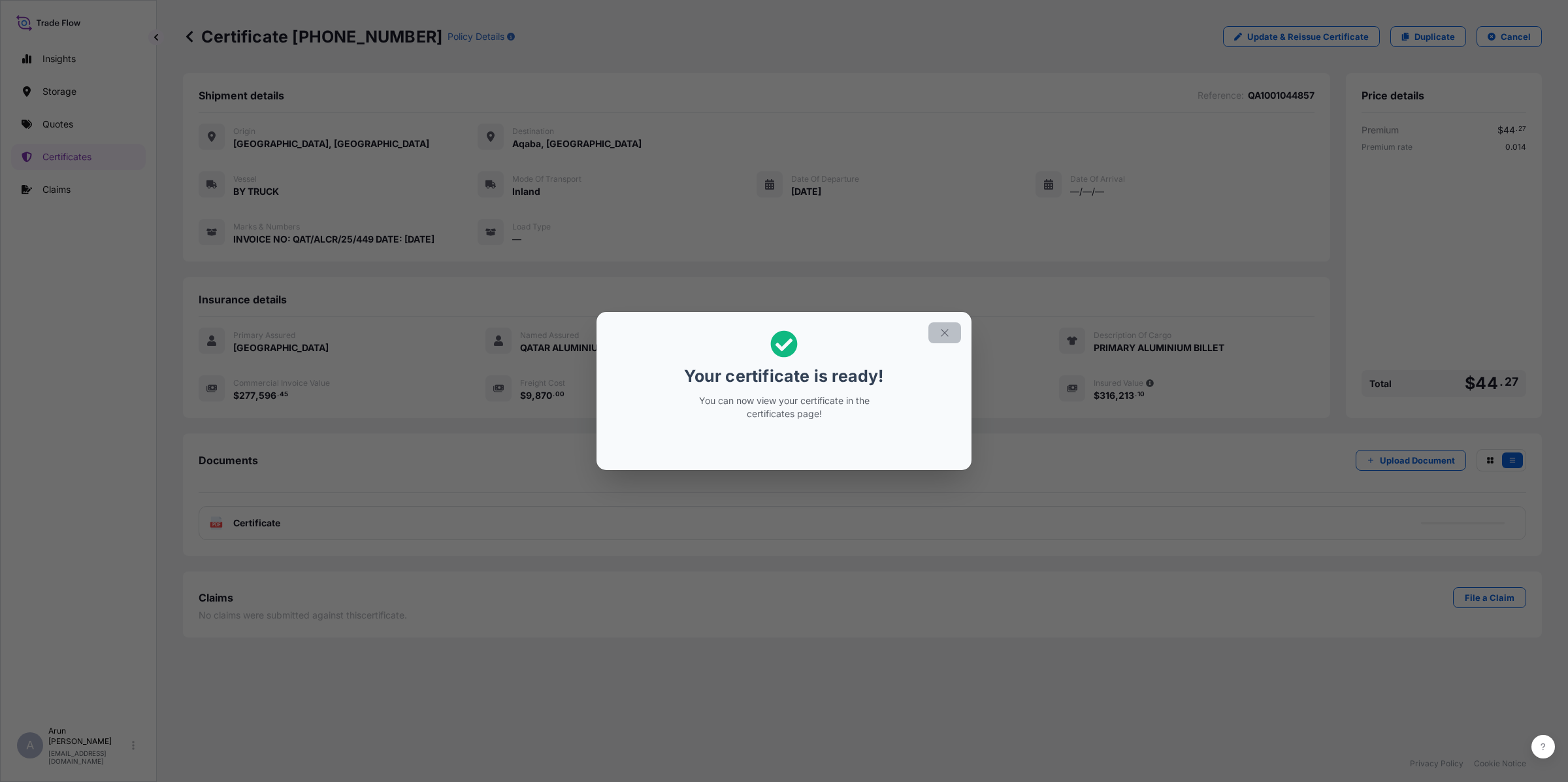
click at [947, 334] on icon "button" at bounding box center [945, 333] width 12 height 12
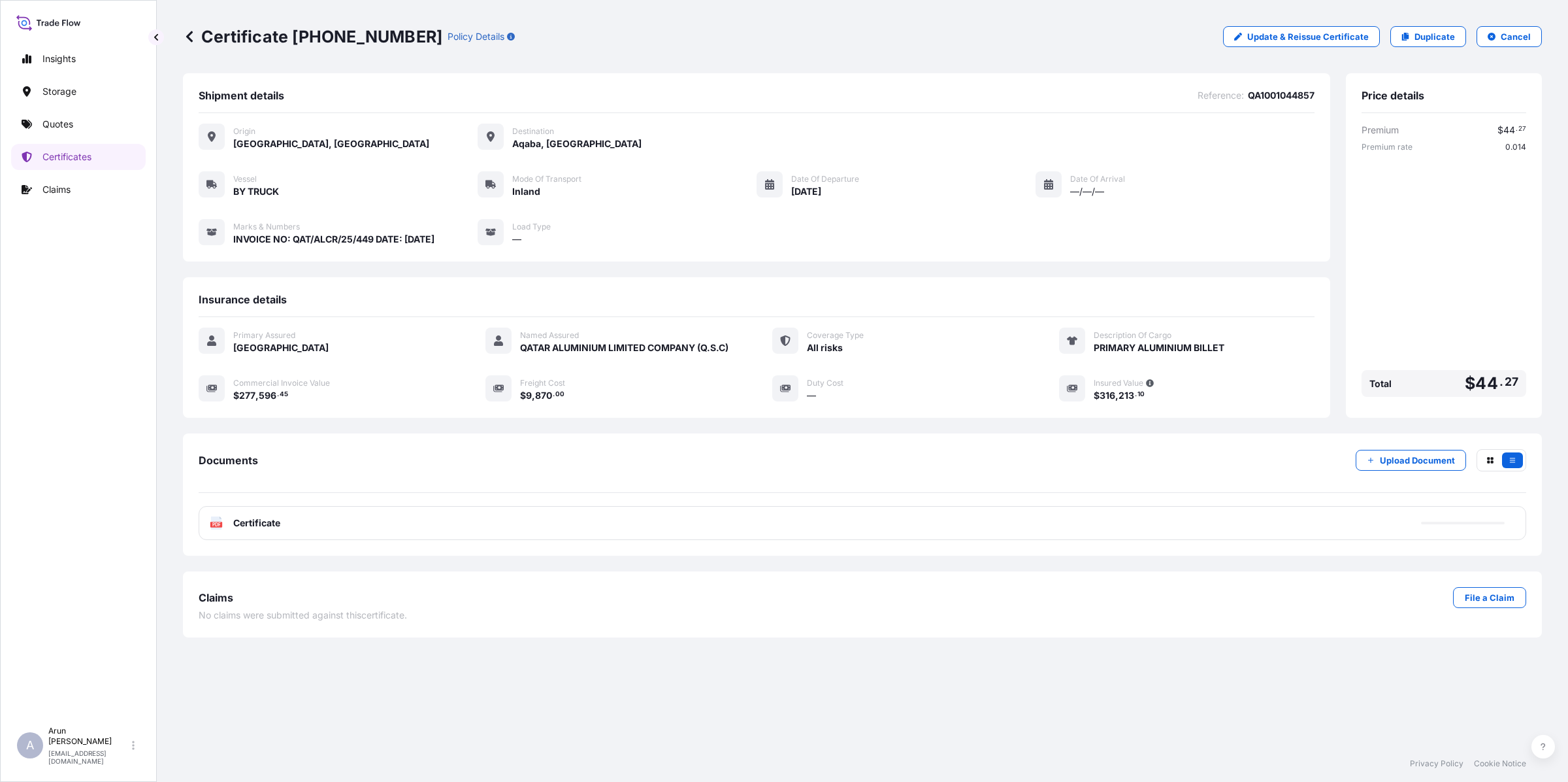
click at [268, 523] on span "Certificate" at bounding box center [256, 522] width 47 height 13
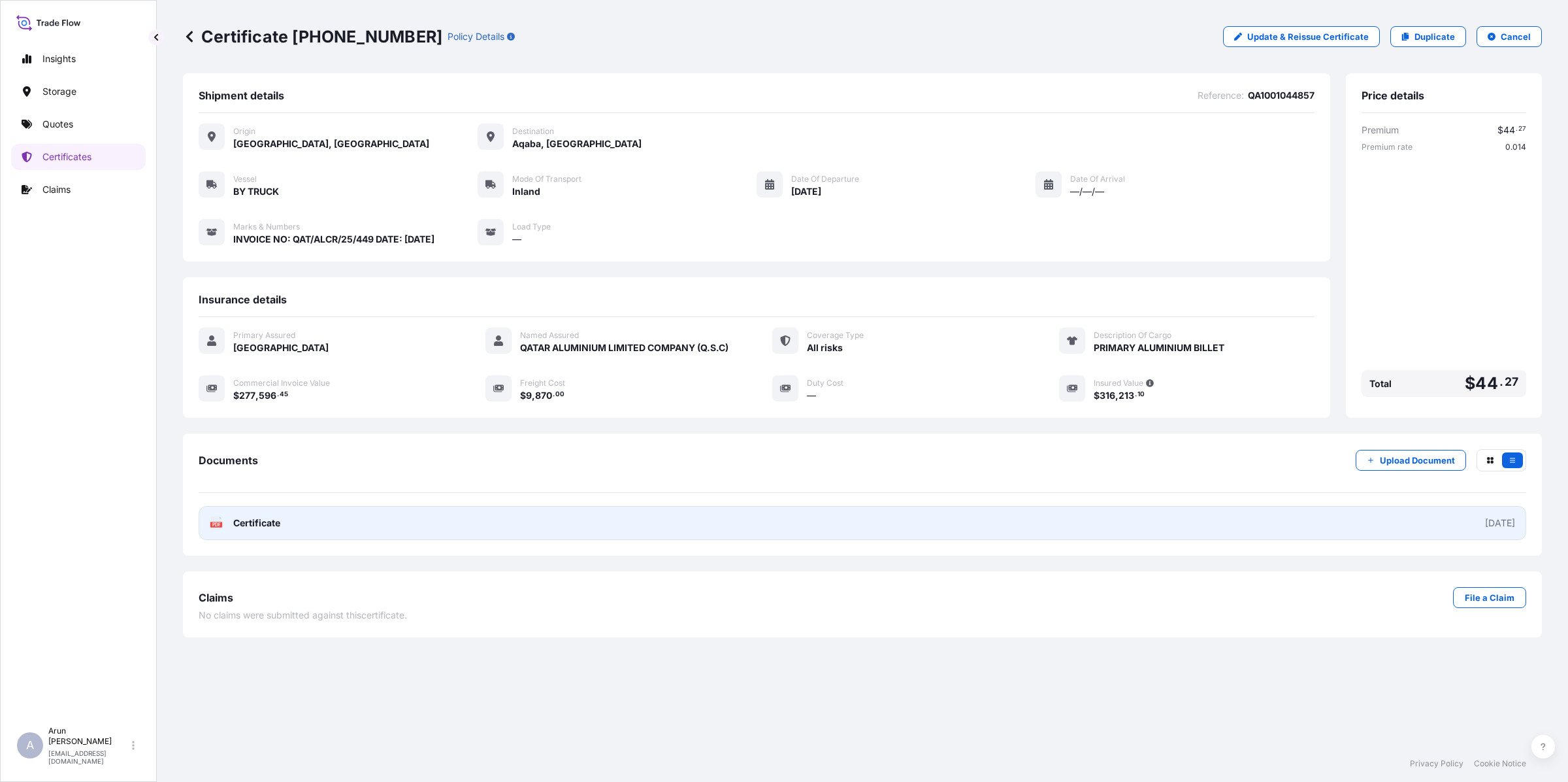
click at [275, 529] on link "PDF Certificate [DATE]" at bounding box center [861, 523] width 1327 height 34
